Goal: Task Accomplishment & Management: Complete application form

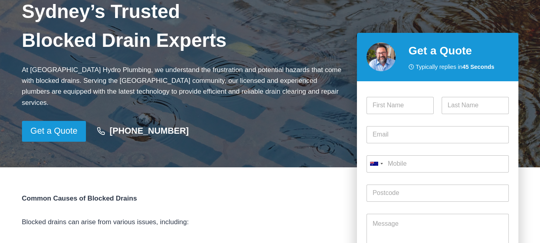
scroll to position [160, 0]
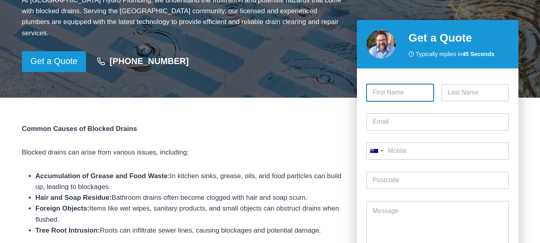
drag, startPoint x: 391, startPoint y: 98, endPoint x: 389, endPoint y: 114, distance: 16.2
click at [391, 98] on input "First" at bounding box center [400, 92] width 67 height 17
paste input "[PERSON_NAME]"
drag, startPoint x: 388, startPoint y: 93, endPoint x: 440, endPoint y: 93, distance: 52.4
click at [440, 93] on div "[PERSON_NAME] First Last" at bounding box center [438, 92] width 142 height 17
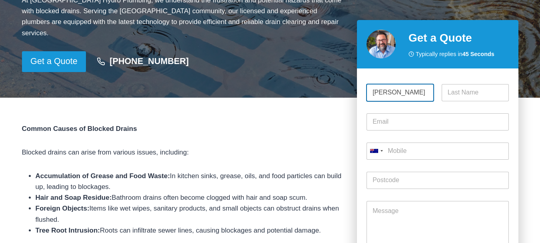
type input "[PERSON_NAME]"
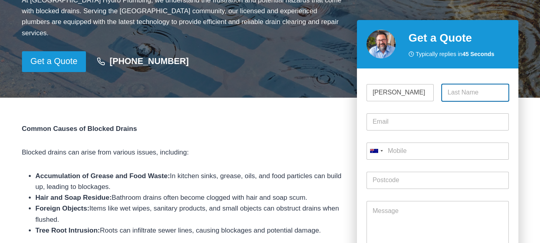
click at [458, 88] on input "Last" at bounding box center [475, 92] width 67 height 17
paste input "[PERSON_NAME]"
type input "[PERSON_NAME]"
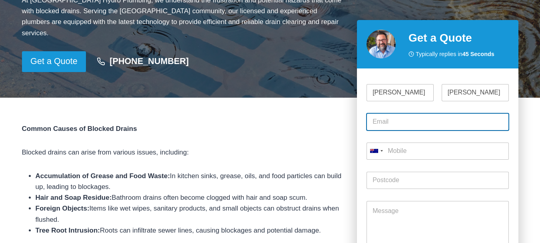
click at [389, 126] on input "Email *" at bounding box center [438, 121] width 142 height 17
paste input "[PERSON_NAME][EMAIL_ADDRESS][DOMAIN_NAME]"
type input "[PERSON_NAME][EMAIL_ADDRESS][DOMAIN_NAME]"
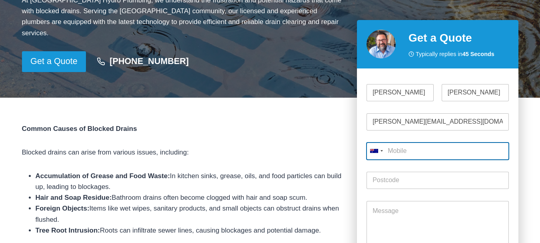
click at [395, 148] on input "Mobile *" at bounding box center [438, 150] width 142 height 17
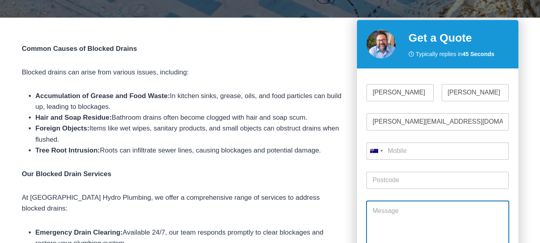
click at [384, 207] on textarea "Message" at bounding box center [438, 225] width 142 height 48
paste textarea ""Good morning, Accurate estimates win_more jobs. We handle quantity takeoffs so…"
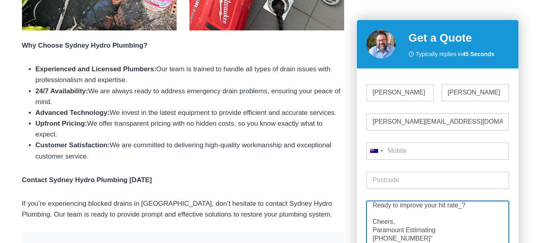
scroll to position [645, 0]
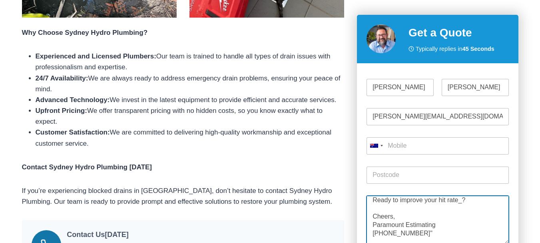
click at [398, 211] on textarea ""Good morning, Accurate estimates win_more jobs. We handle quantity takeoffs so…" at bounding box center [438, 220] width 142 height 48
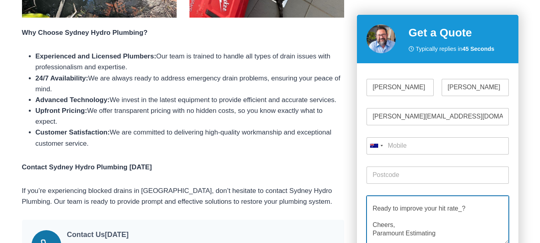
scroll to position [72, 0]
type textarea ""Good morning, Accurate estimates win_more jobs. We handle quantity takeoffs so…"
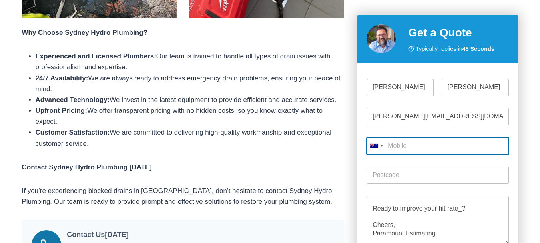
click at [428, 137] on input "Mobile *" at bounding box center [438, 145] width 142 height 17
paste input "[PHONE_NUMBER]""
click at [417, 137] on input "[PHONE_NUMBER]" at bounding box center [438, 145] width 142 height 17
click at [401, 137] on input "[PHONE_NUMBER]" at bounding box center [438, 145] width 142 height 17
click at [389, 137] on input "(0870706178" at bounding box center [438, 145] width 142 height 17
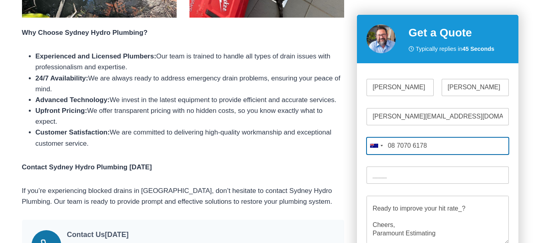
type input "08 7070 6178"
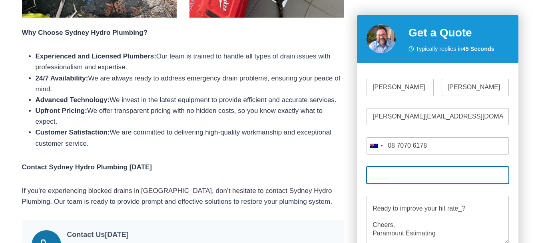
click at [393, 166] on input "Post Code *" at bounding box center [438, 174] width 142 height 17
type input "5000"
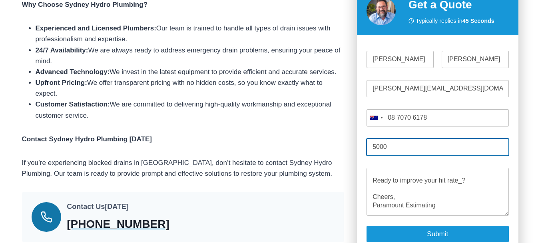
scroll to position [725, 0]
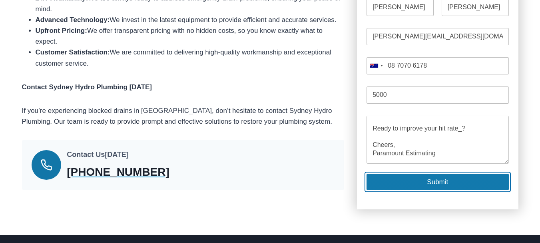
click at [399, 174] on button "Submit" at bounding box center [438, 182] width 142 height 16
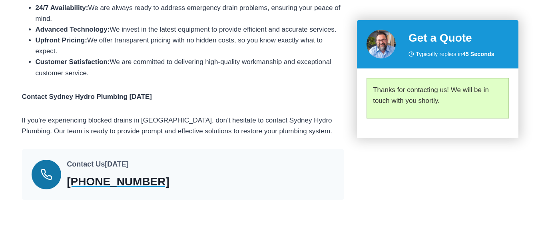
scroll to position [720, 0]
